Goal: Information Seeking & Learning: Learn about a topic

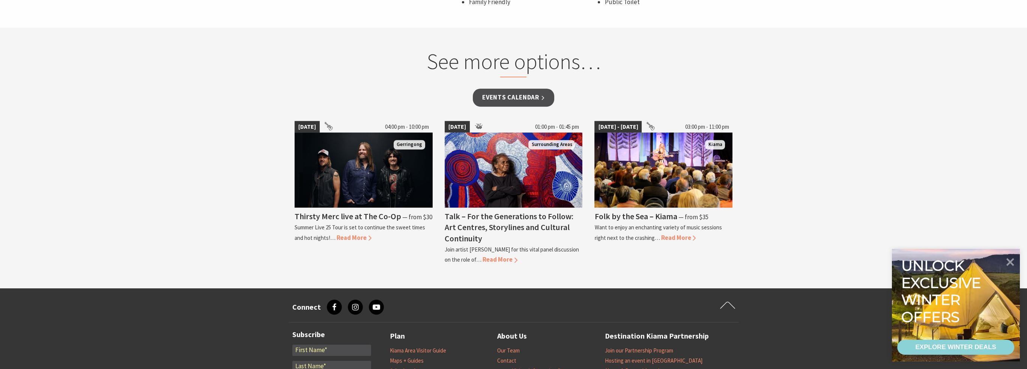
scroll to position [600, 0]
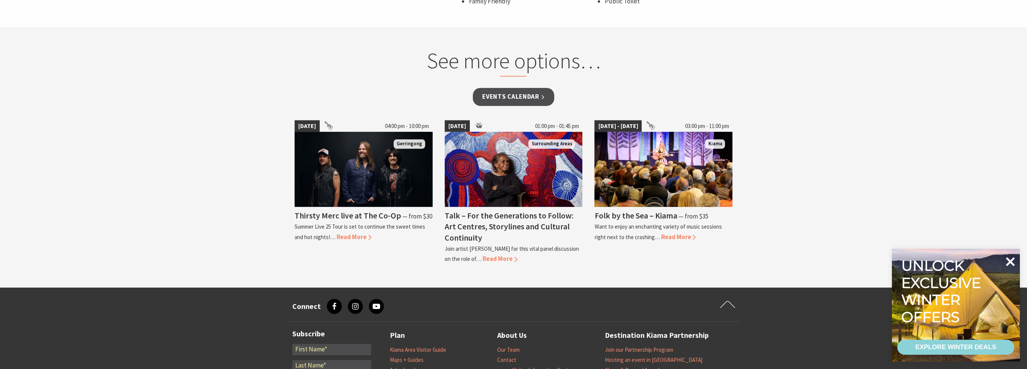
click at [1012, 261] on icon at bounding box center [1010, 262] width 18 height 18
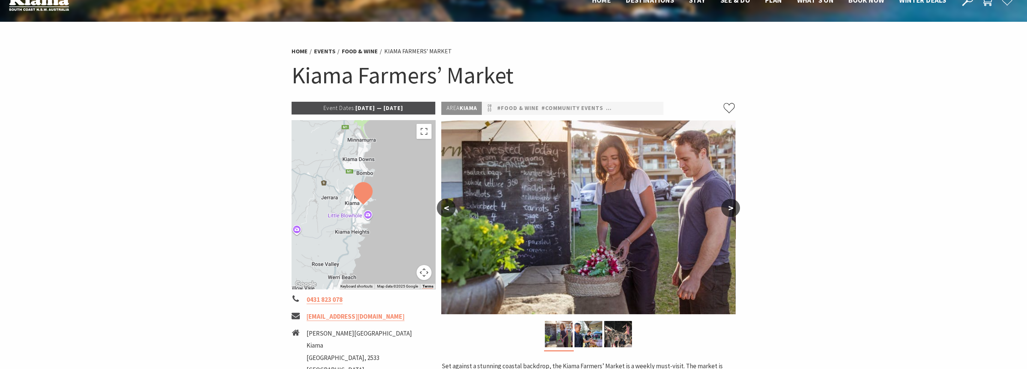
scroll to position [0, 0]
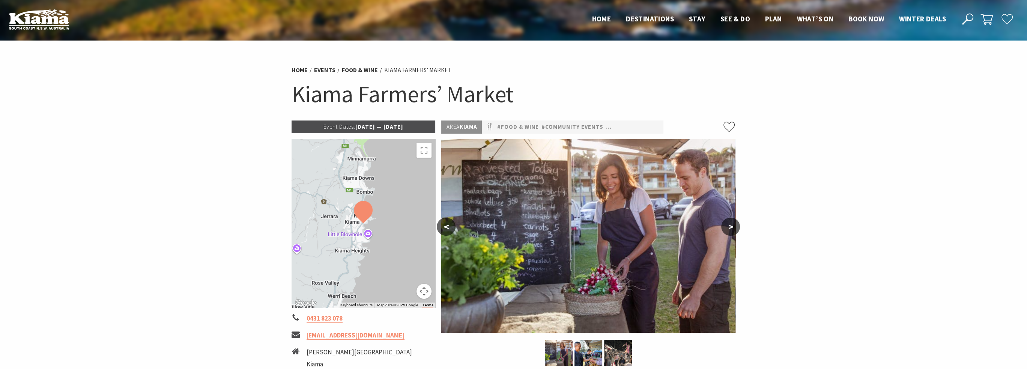
click at [373, 126] on p "Event Dates: 14 May 2025 — 01 Jul 2026" at bounding box center [364, 126] width 144 height 13
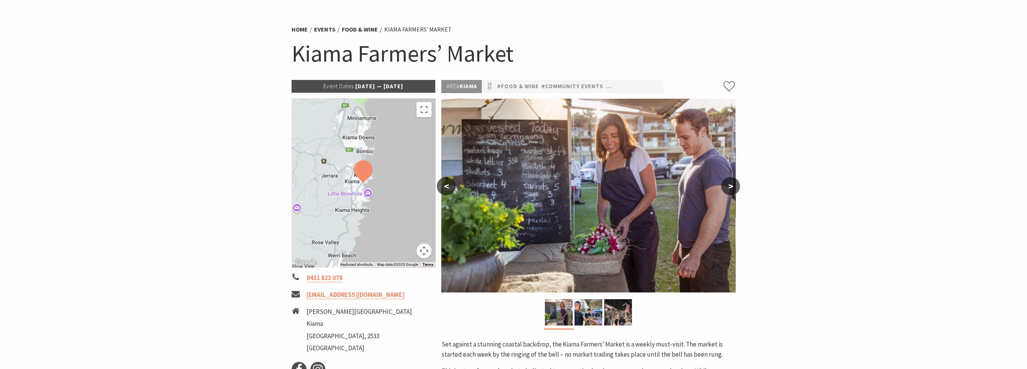
scroll to position [113, 0]
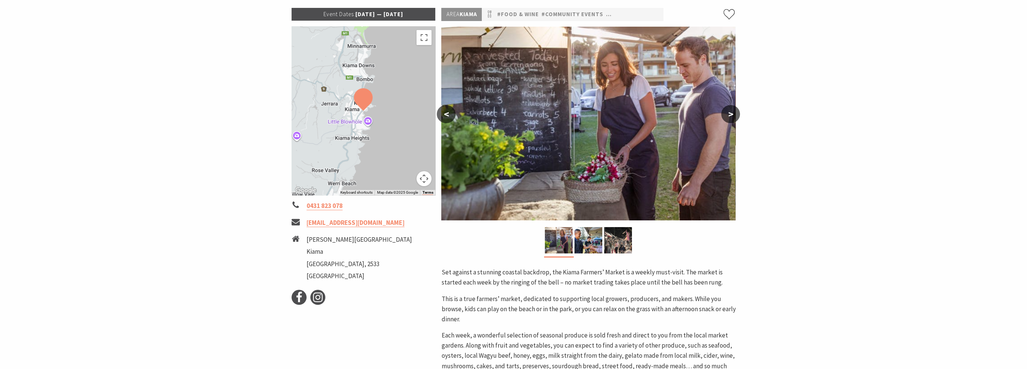
click at [737, 116] on button ">" at bounding box center [730, 114] width 19 height 18
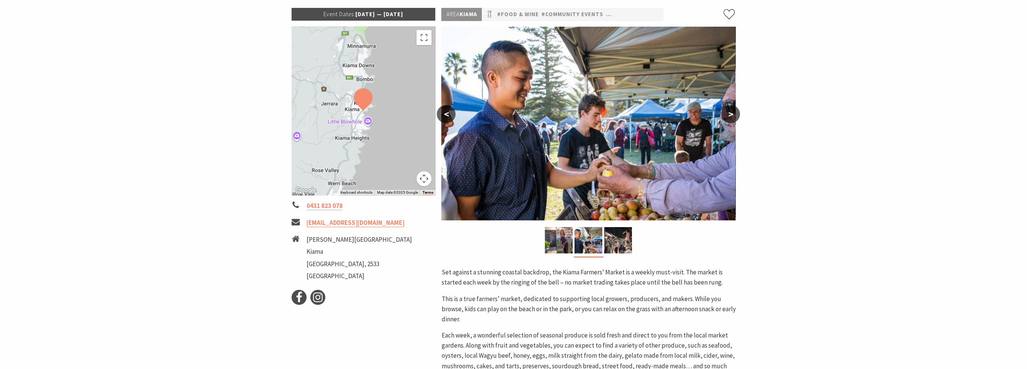
click at [736, 116] on button ">" at bounding box center [730, 114] width 19 height 18
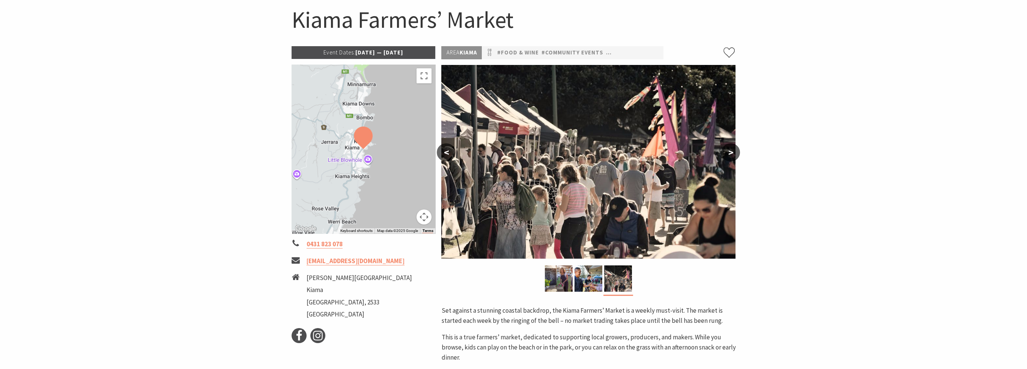
scroll to position [0, 0]
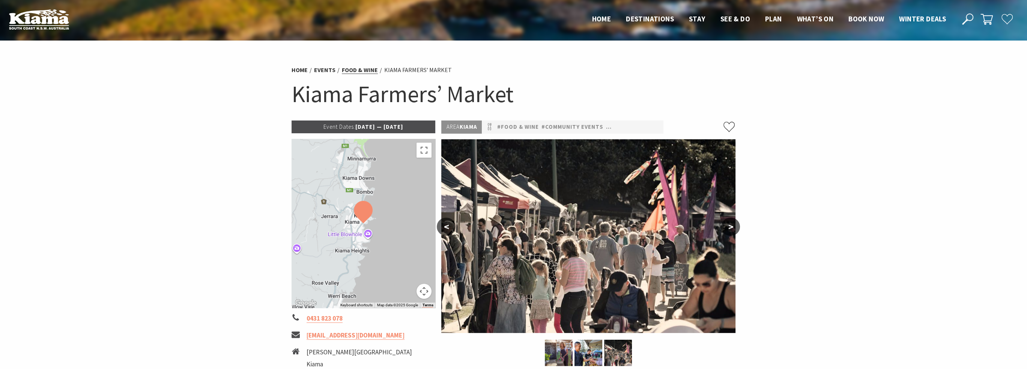
click at [356, 72] on link "Food & Wine" at bounding box center [360, 70] width 36 height 8
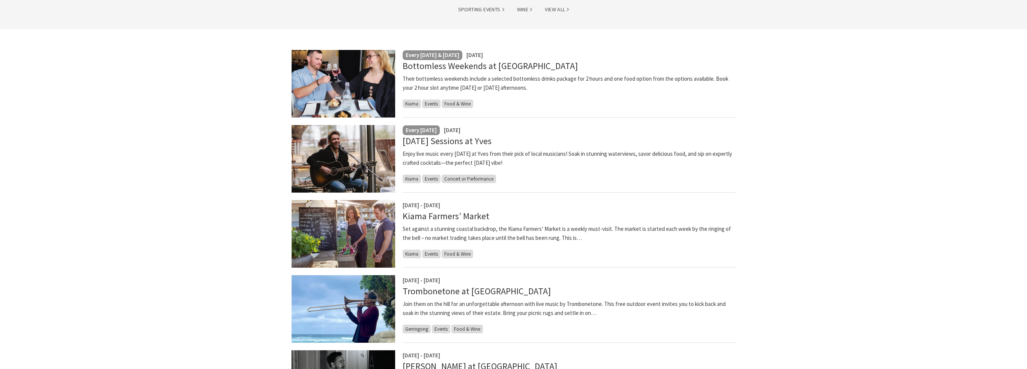
scroll to position [188, 0]
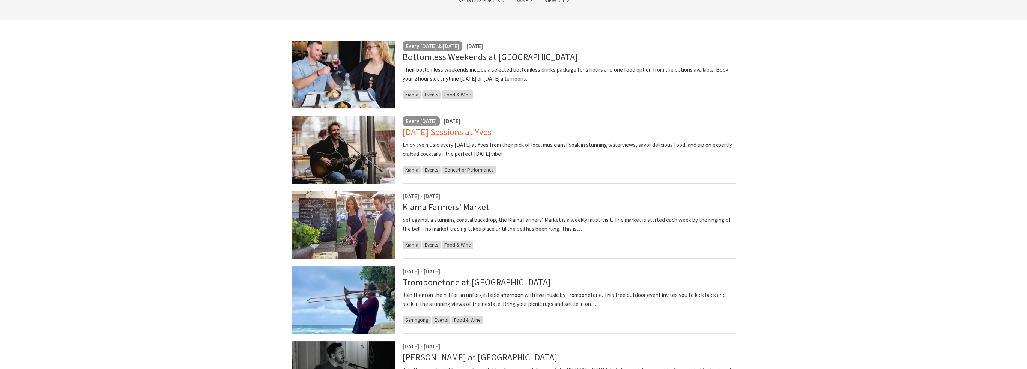
click at [433, 134] on link "Sunday Sessions at Yves" at bounding box center [447, 132] width 89 height 12
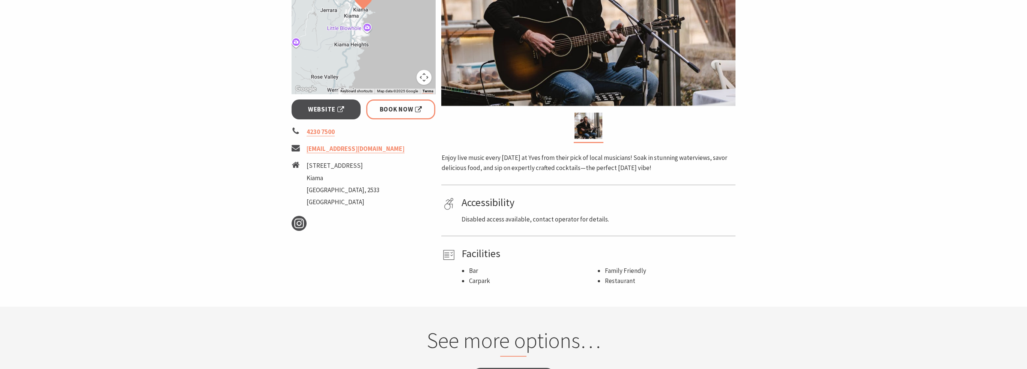
scroll to position [113, 0]
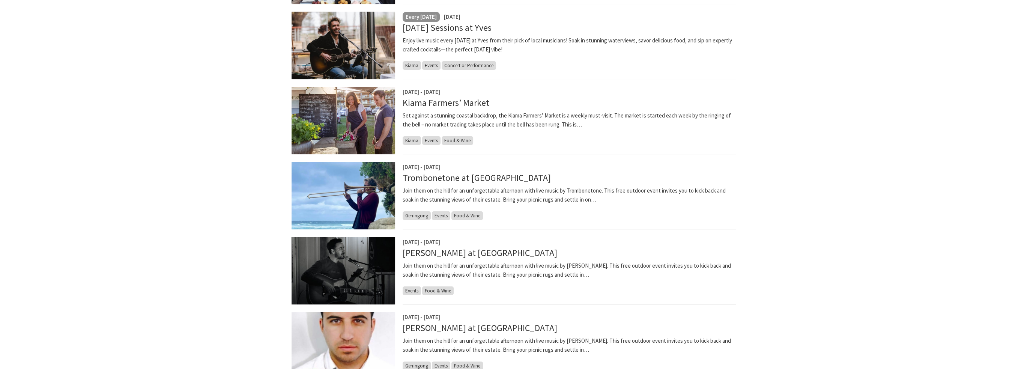
scroll to position [300, 0]
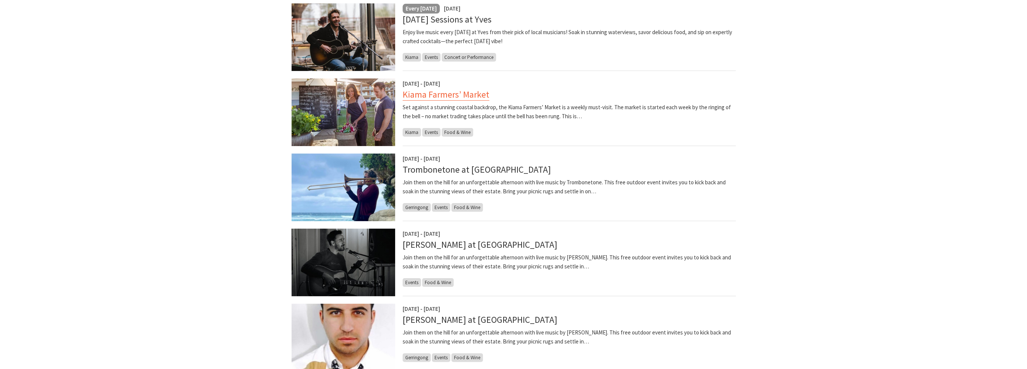
click at [428, 94] on link "Kiama Farmers’ Market" at bounding box center [446, 95] width 87 height 12
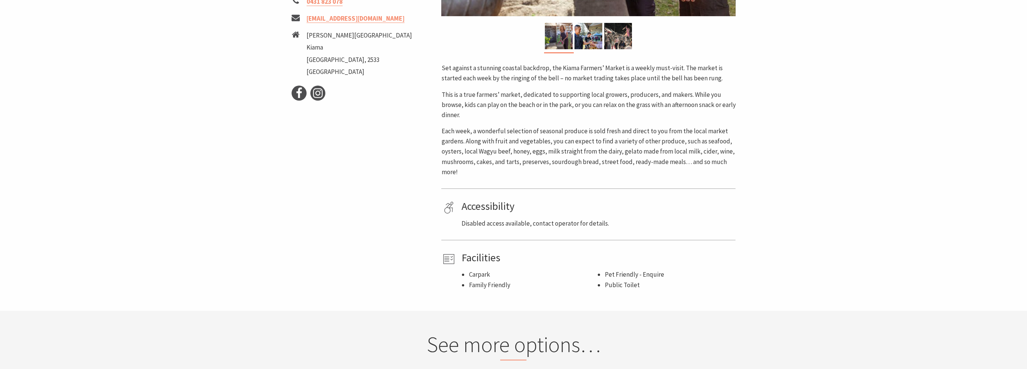
scroll to position [188, 0]
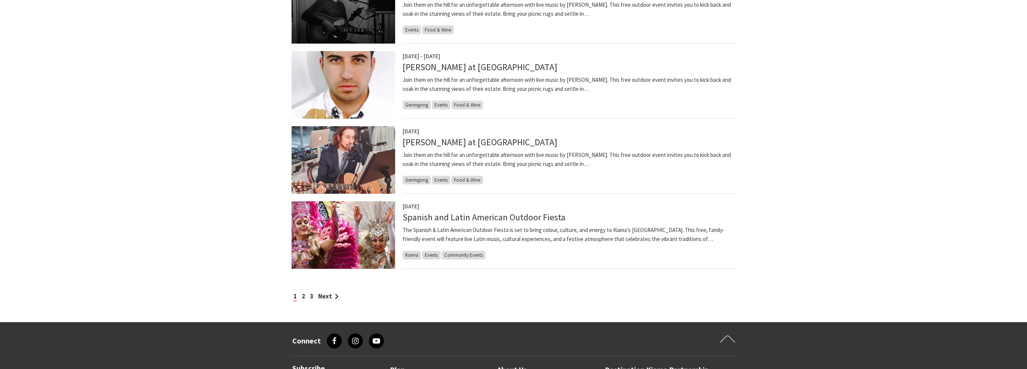
scroll to position [600, 0]
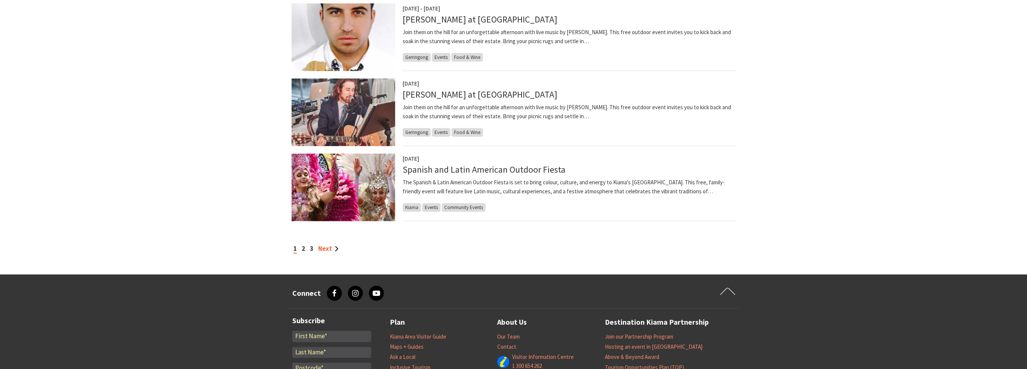
click at [329, 249] on link "Next" at bounding box center [328, 248] width 20 height 8
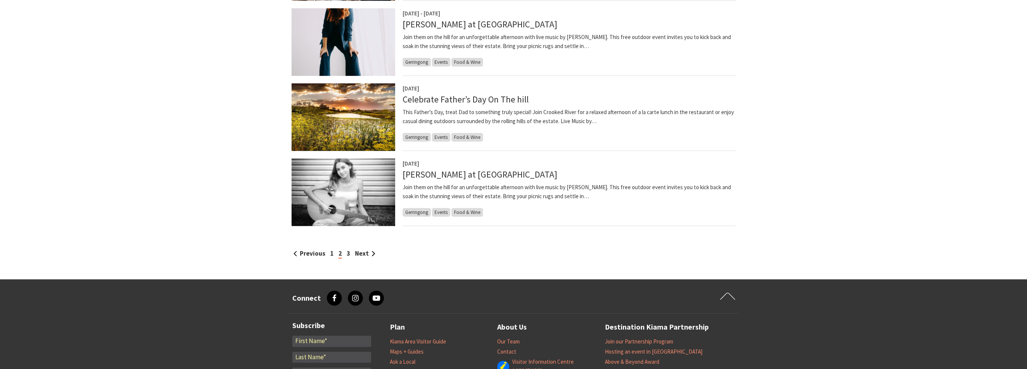
scroll to position [600, 0]
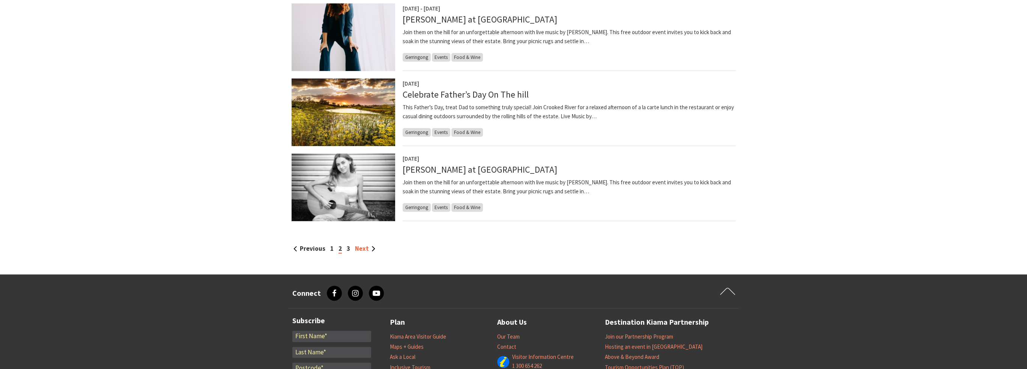
click at [363, 247] on link "Next" at bounding box center [365, 248] width 20 height 8
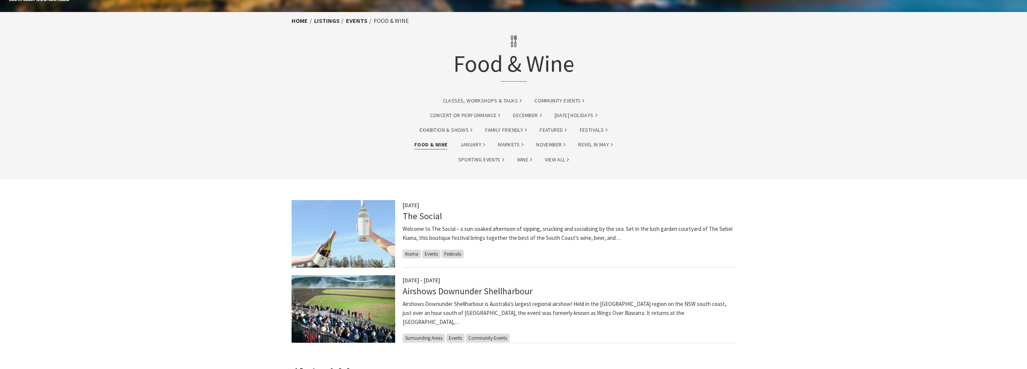
scroll to position [113, 0]
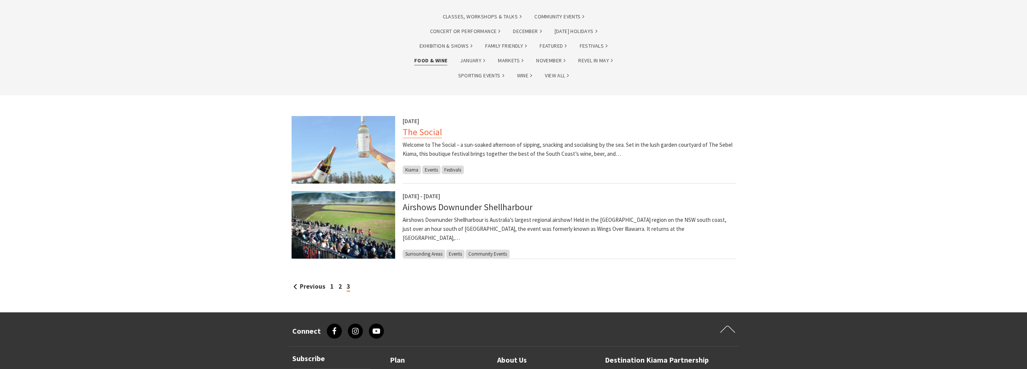
click at [422, 132] on link "The Social" at bounding box center [422, 132] width 39 height 12
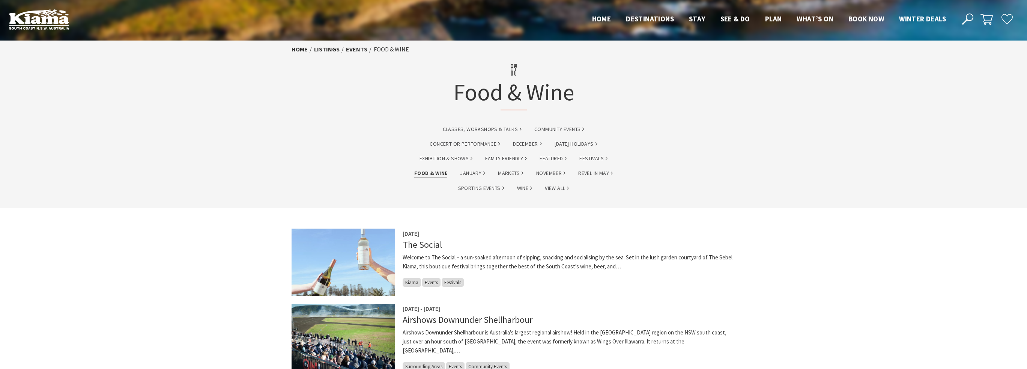
scroll to position [113, 0]
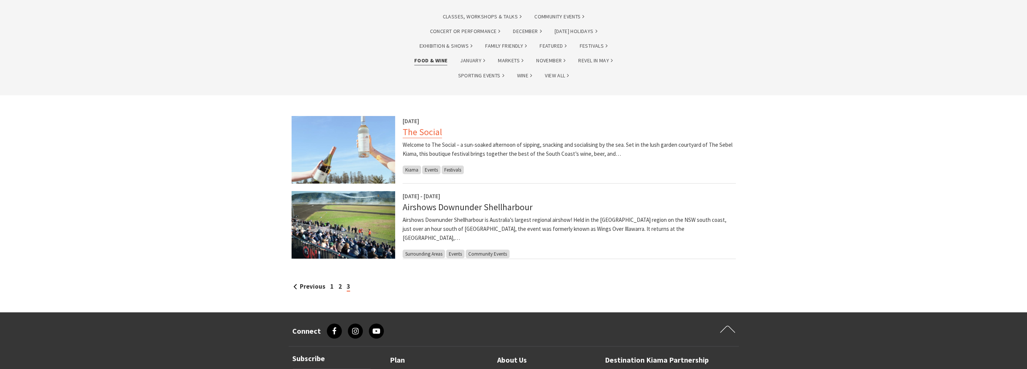
click at [416, 131] on link "The Social" at bounding box center [422, 132] width 39 height 12
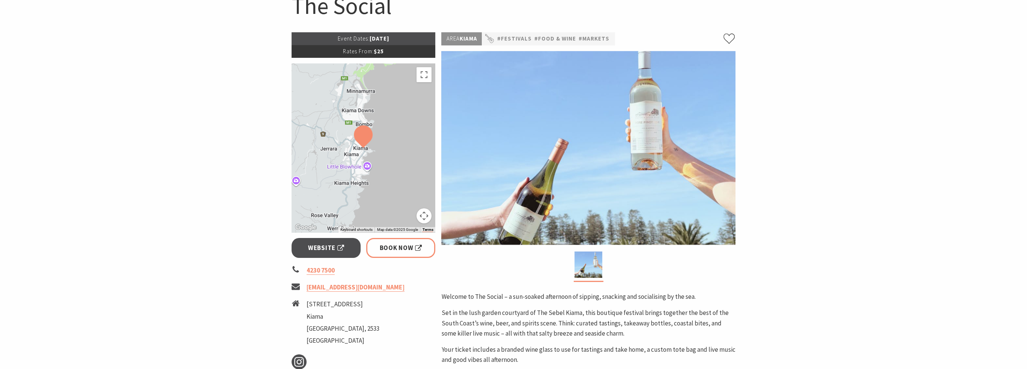
scroll to position [113, 0]
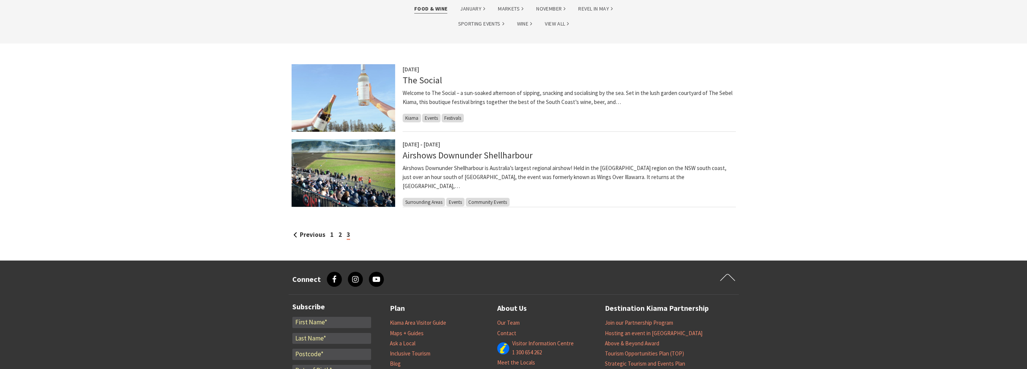
scroll to position [225, 0]
